Goal: Navigation & Orientation: Find specific page/section

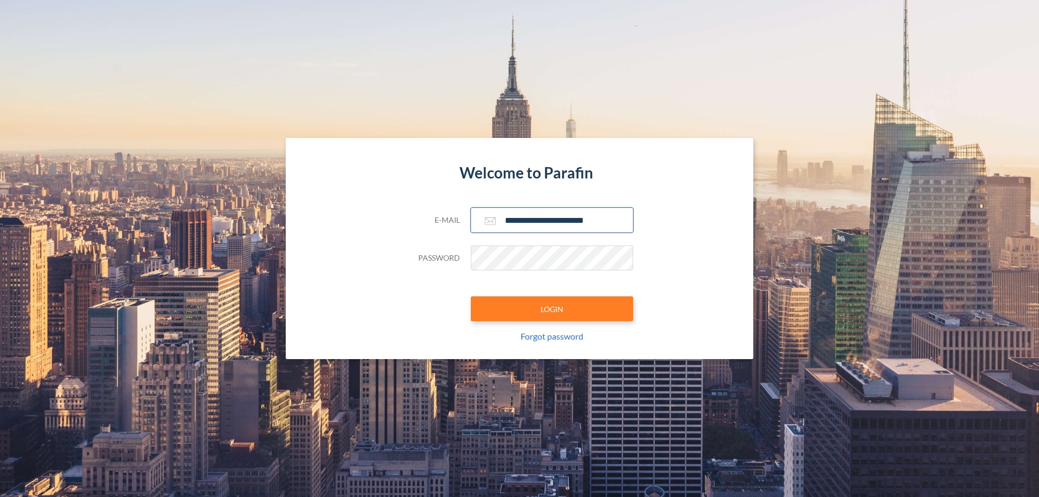
type input "**********"
click at [552, 309] on button "LOGIN" at bounding box center [552, 309] width 162 height 25
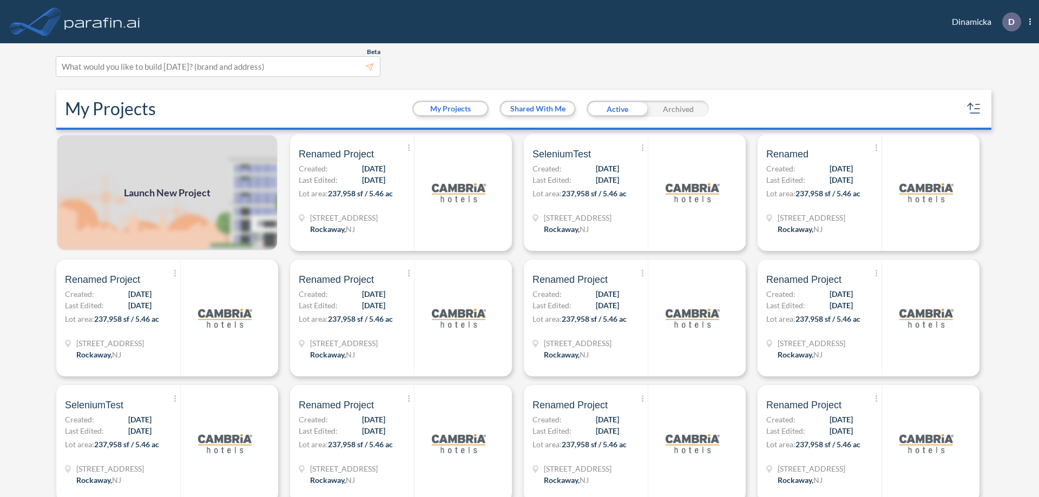
scroll to position [3, 0]
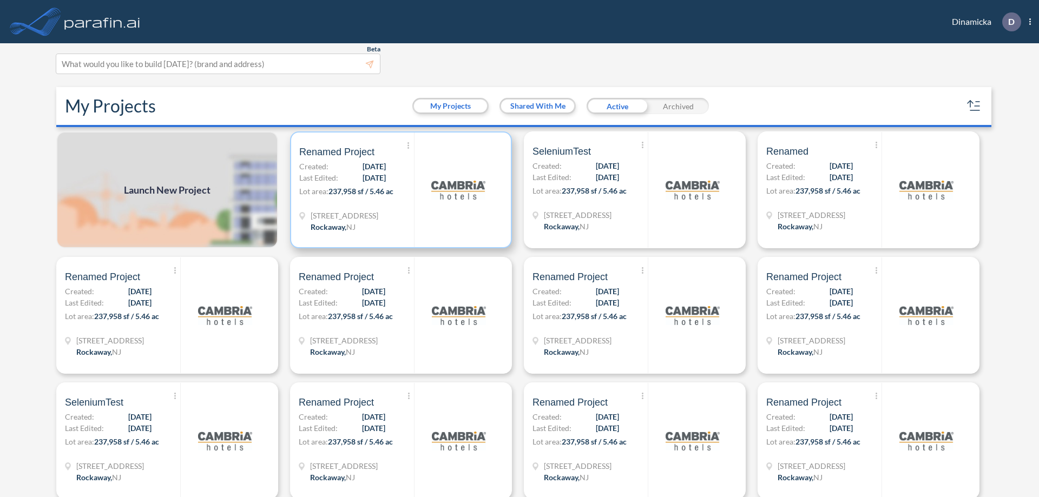
click at [399, 190] on p "Lot area: 237,958 sf / 5.46 ac" at bounding box center [356, 194] width 115 height 16
